Goal: Information Seeking & Learning: Learn about a topic

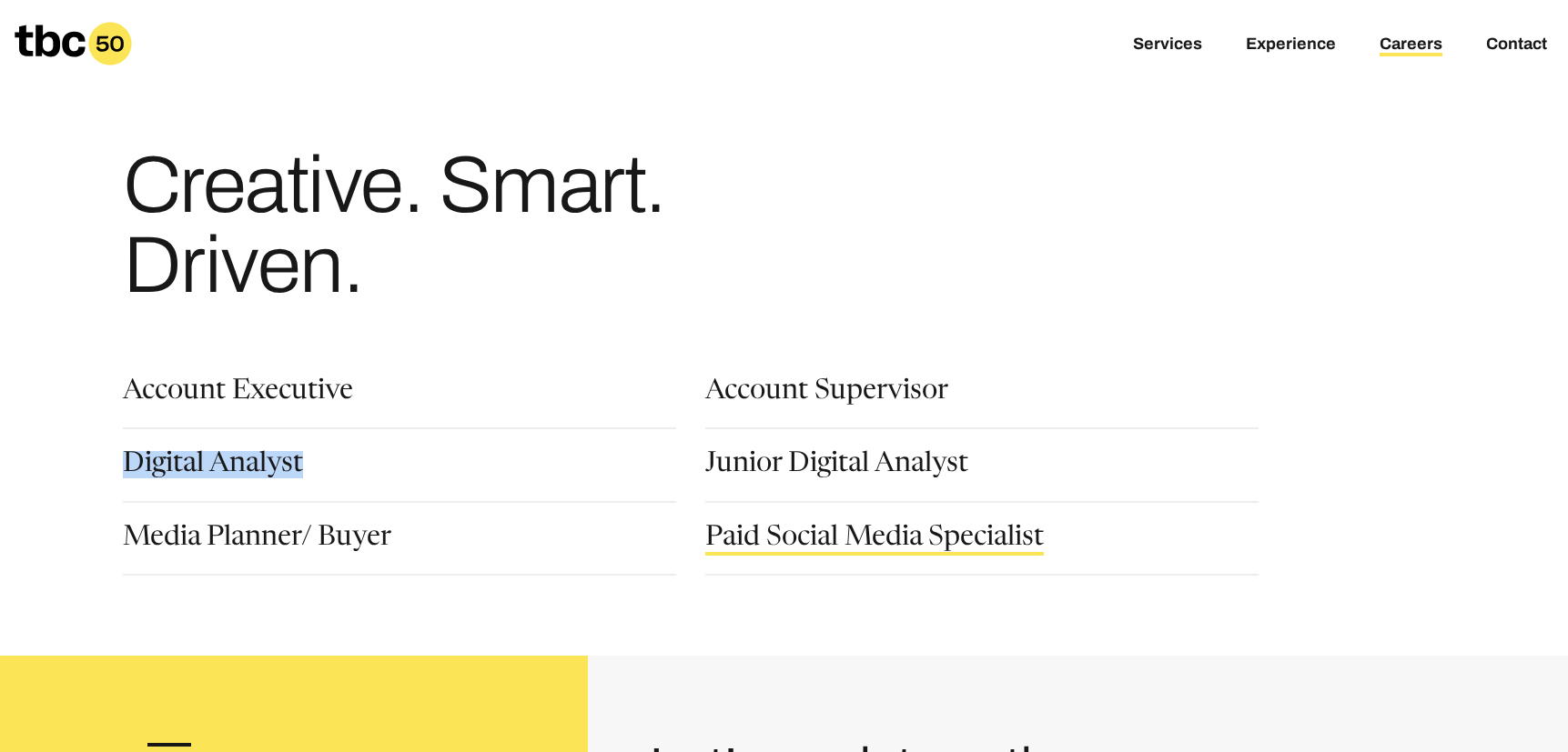
click at [874, 541] on link "Paid Social Media Specialist" at bounding box center [874, 539] width 338 height 31
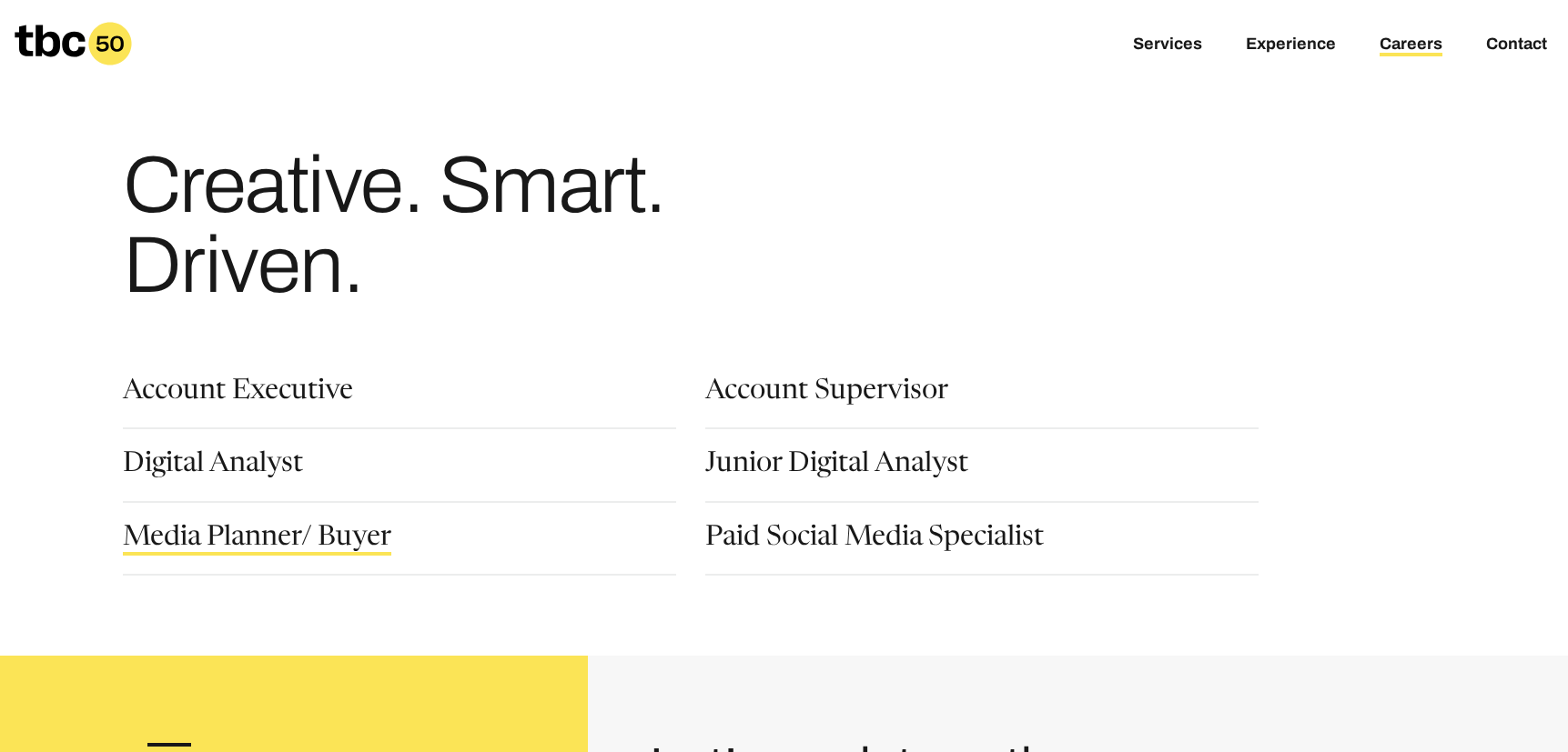
click at [233, 550] on link "Media Planner/ Buyer" at bounding box center [256, 539] width 268 height 31
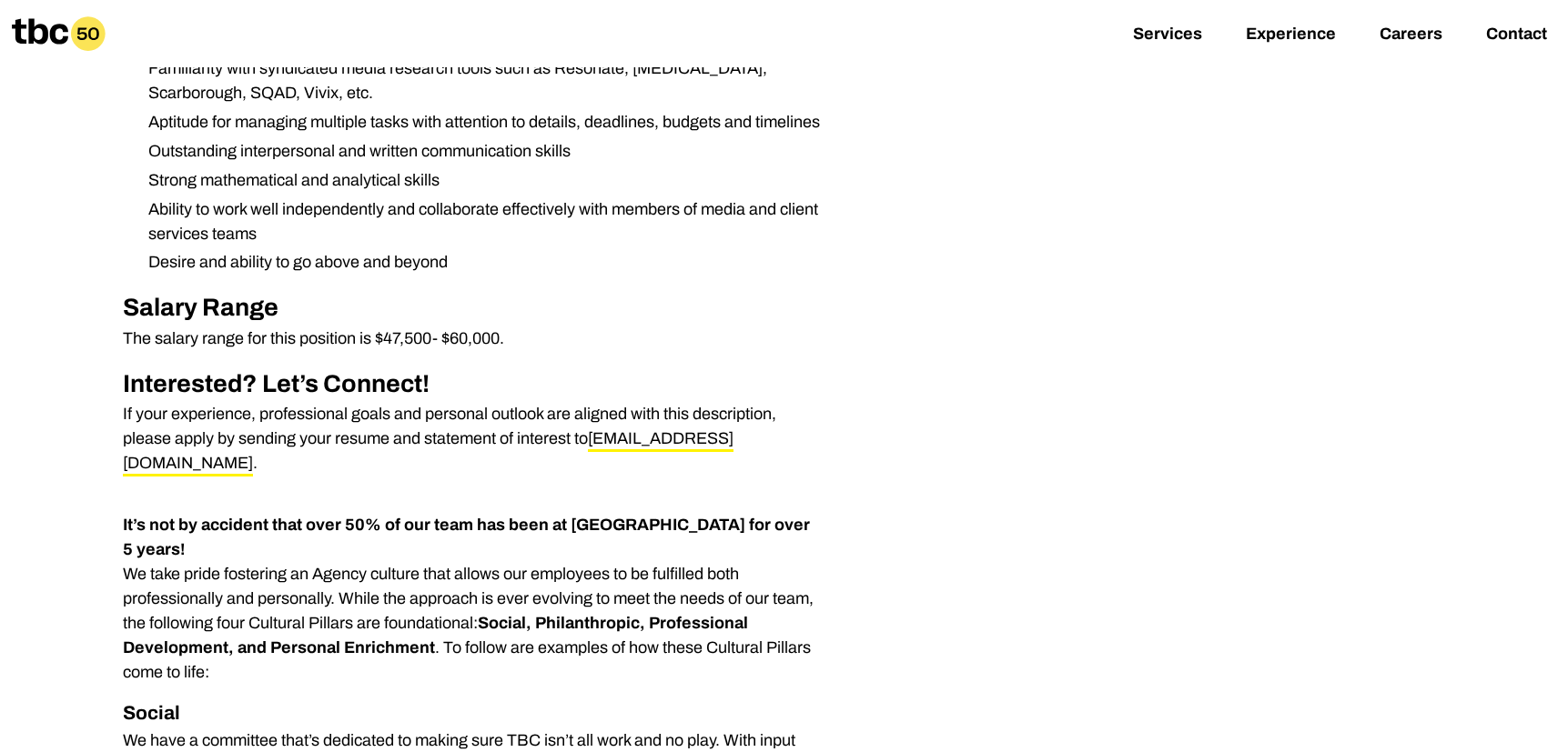
scroll to position [1414, 0]
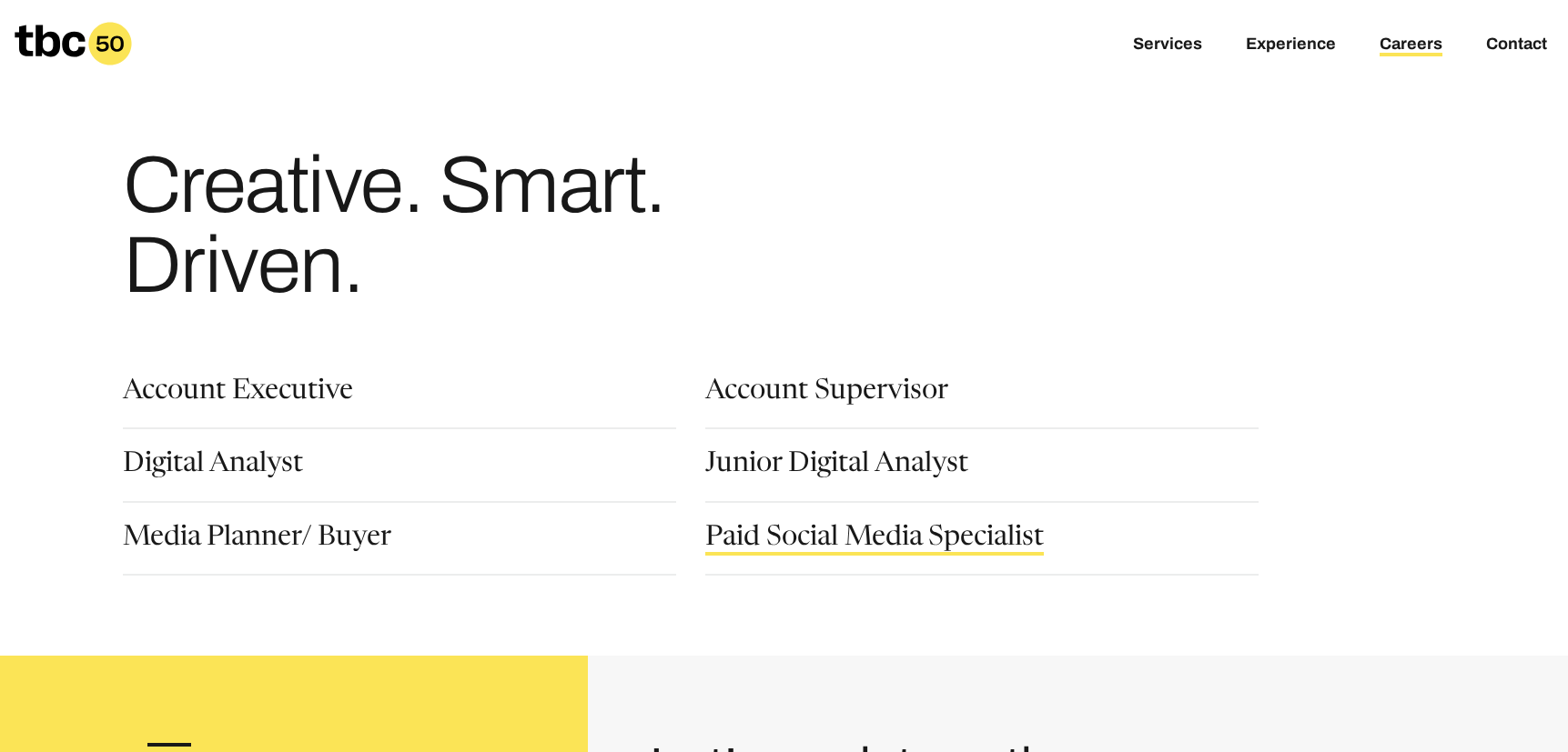
click at [962, 537] on link "Paid Social Media Specialist" at bounding box center [874, 539] width 338 height 31
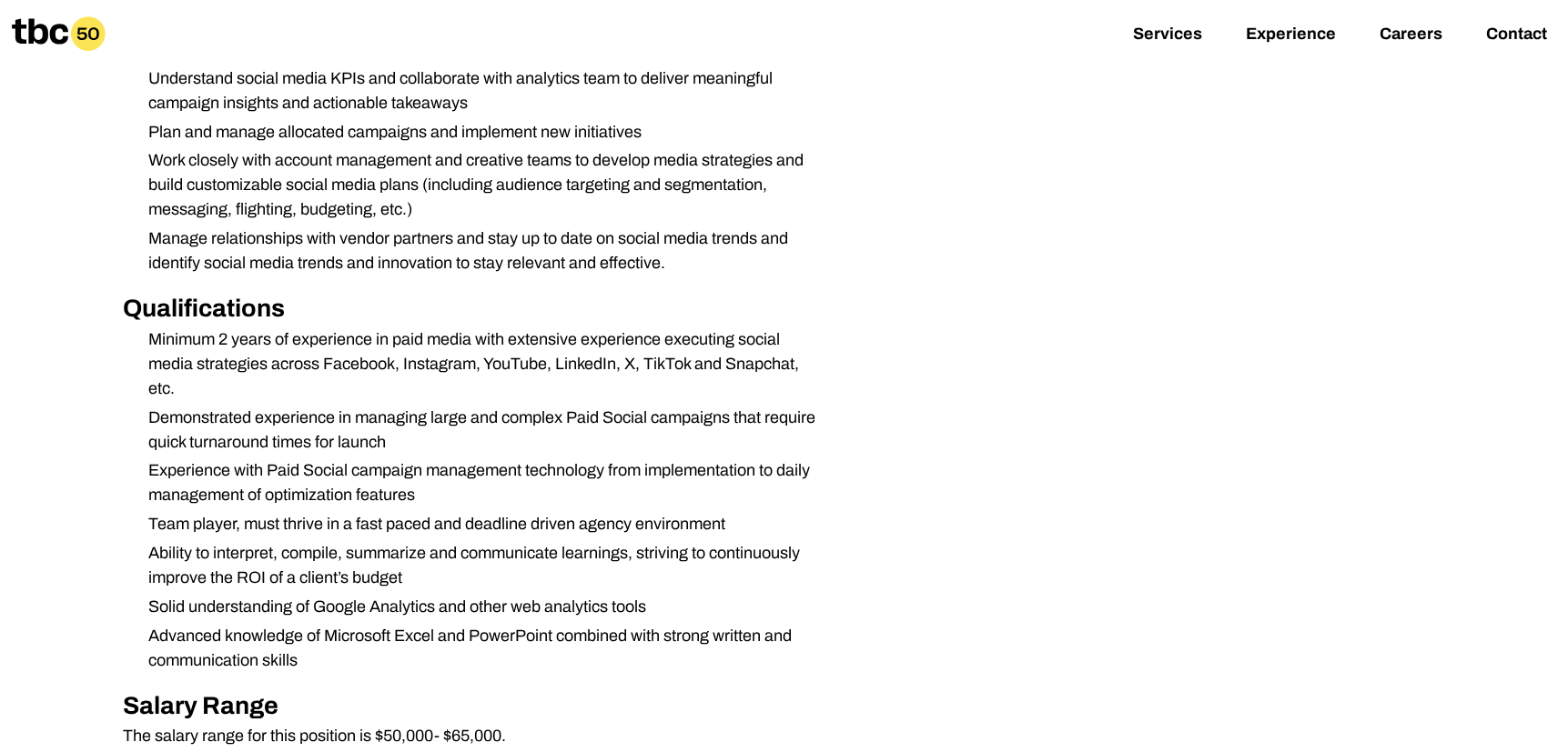
scroll to position [1032, 0]
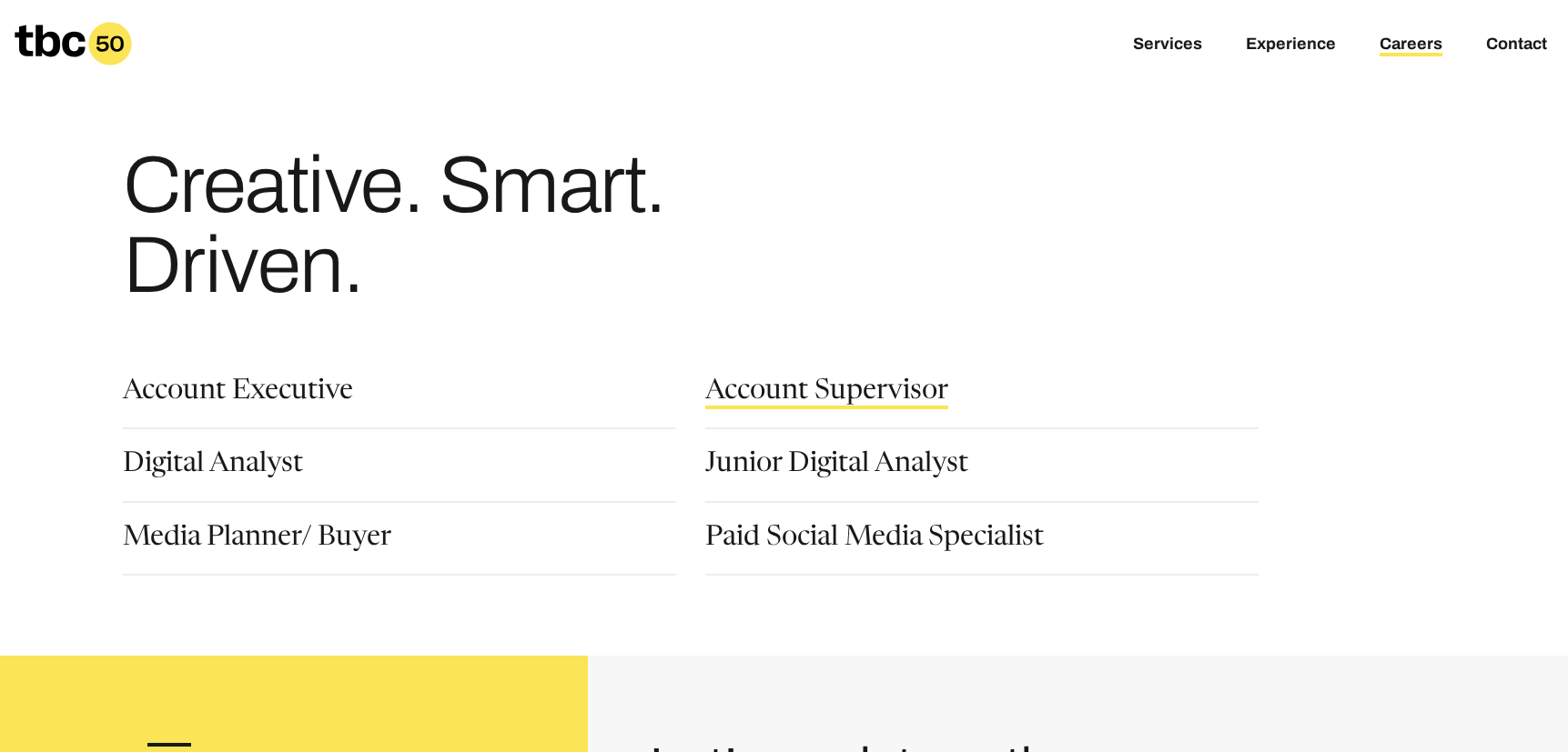
click at [810, 397] on link "Account Supervisor" at bounding box center [827, 393] width 243 height 31
